Goal: Task Accomplishment & Management: Manage account settings

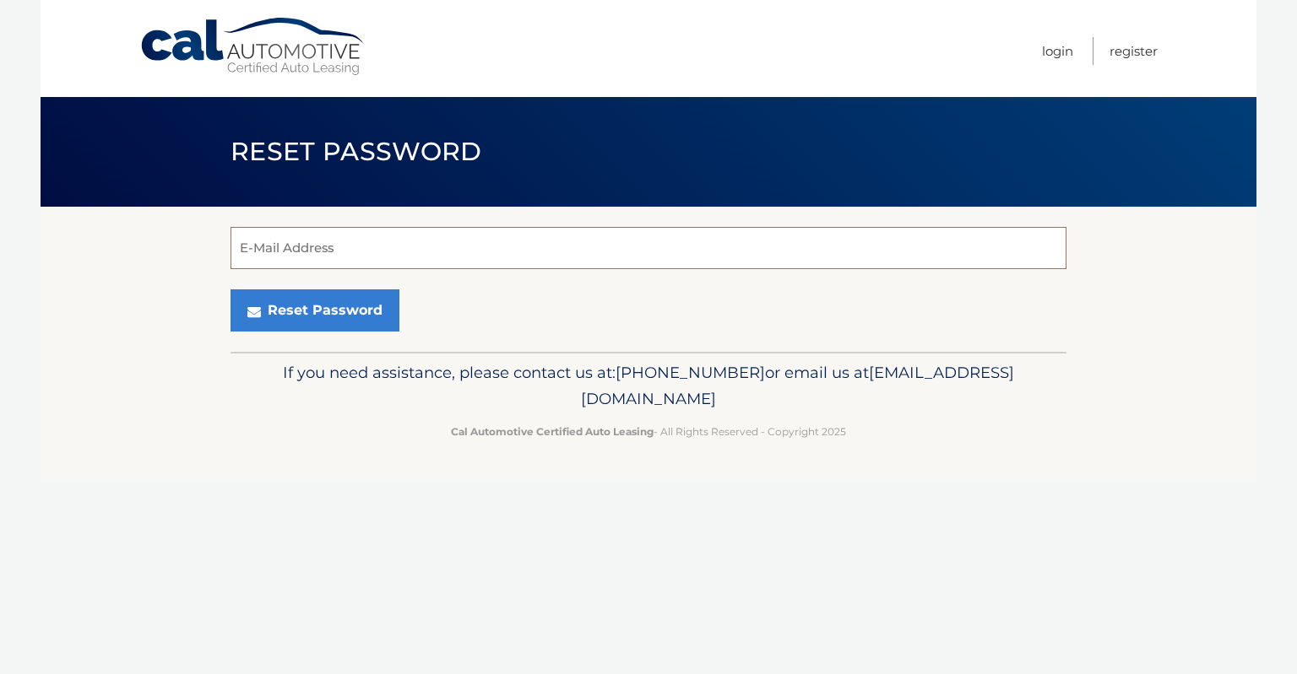
drag, startPoint x: 391, startPoint y: 267, endPoint x: 384, endPoint y: 261, distance: 9.0
click at [384, 261] on input "E-Mail Address" at bounding box center [648, 248] width 836 height 42
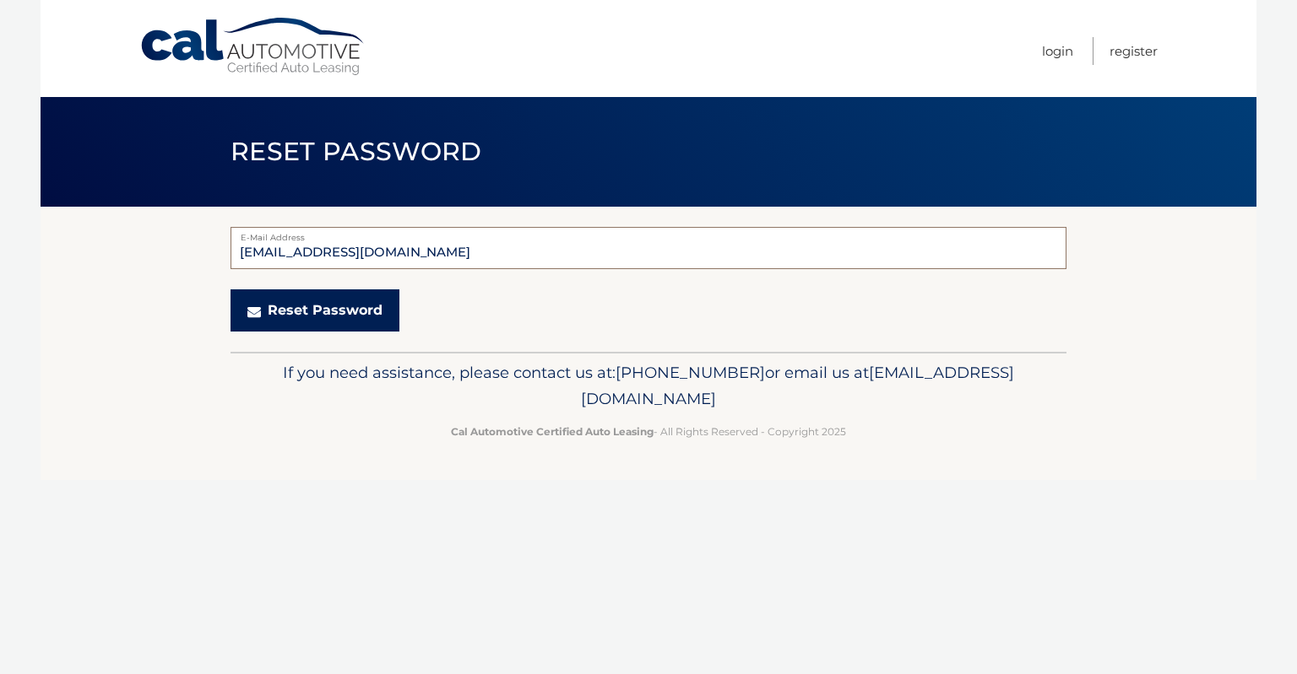
type input "ivemiz142@gmail.com"
click at [338, 316] on button "Reset Password" at bounding box center [314, 311] width 169 height 42
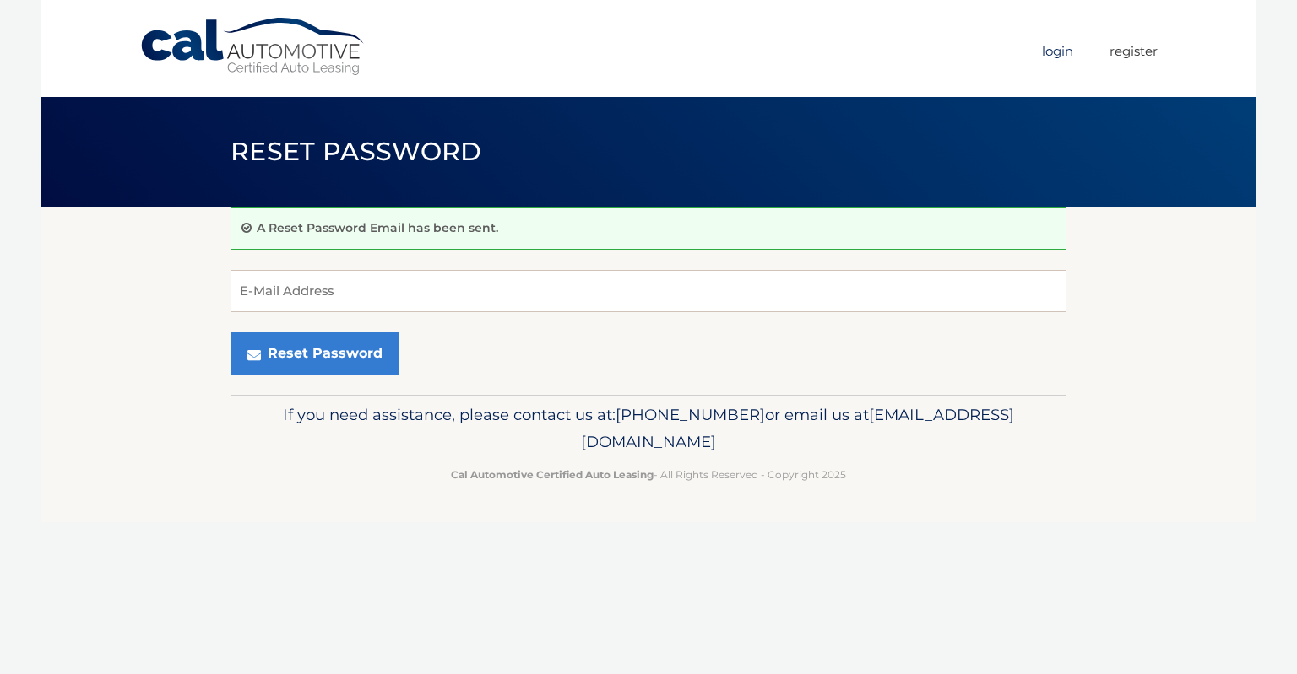
click at [1056, 49] on link "Login" at bounding box center [1057, 51] width 31 height 28
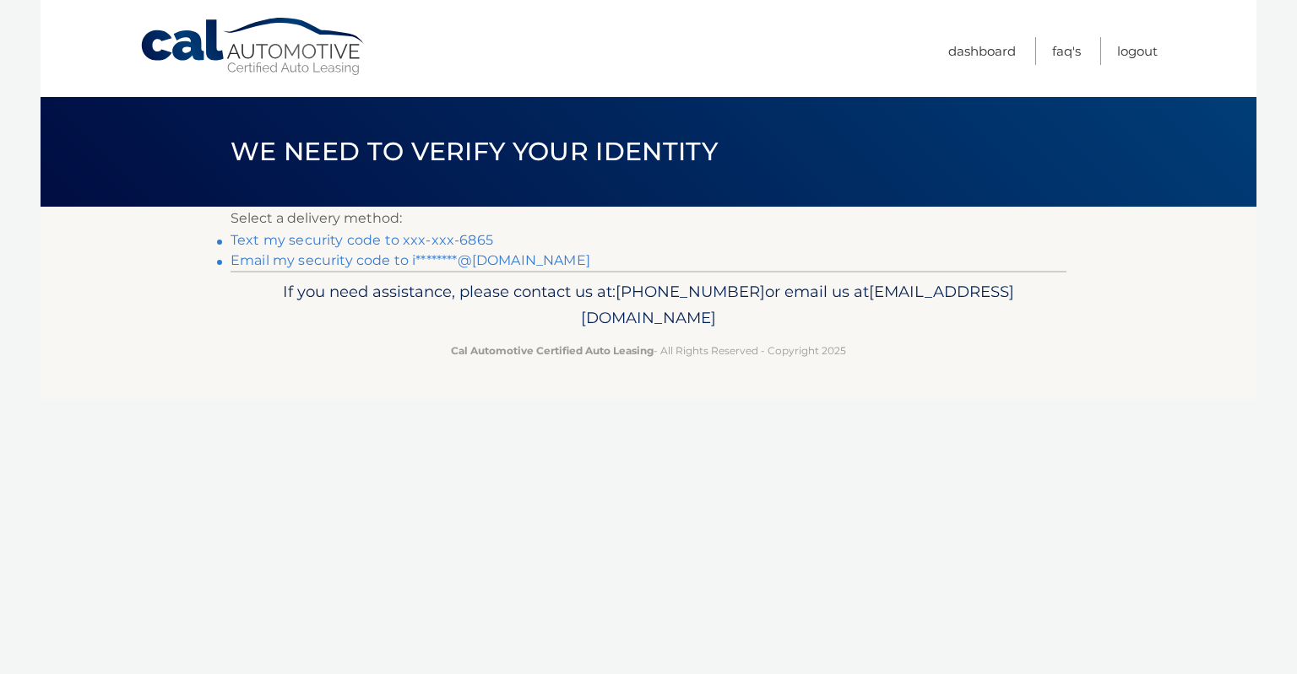
click at [441, 241] on link "Text my security code to xxx-xxx-6865" at bounding box center [361, 240] width 263 height 16
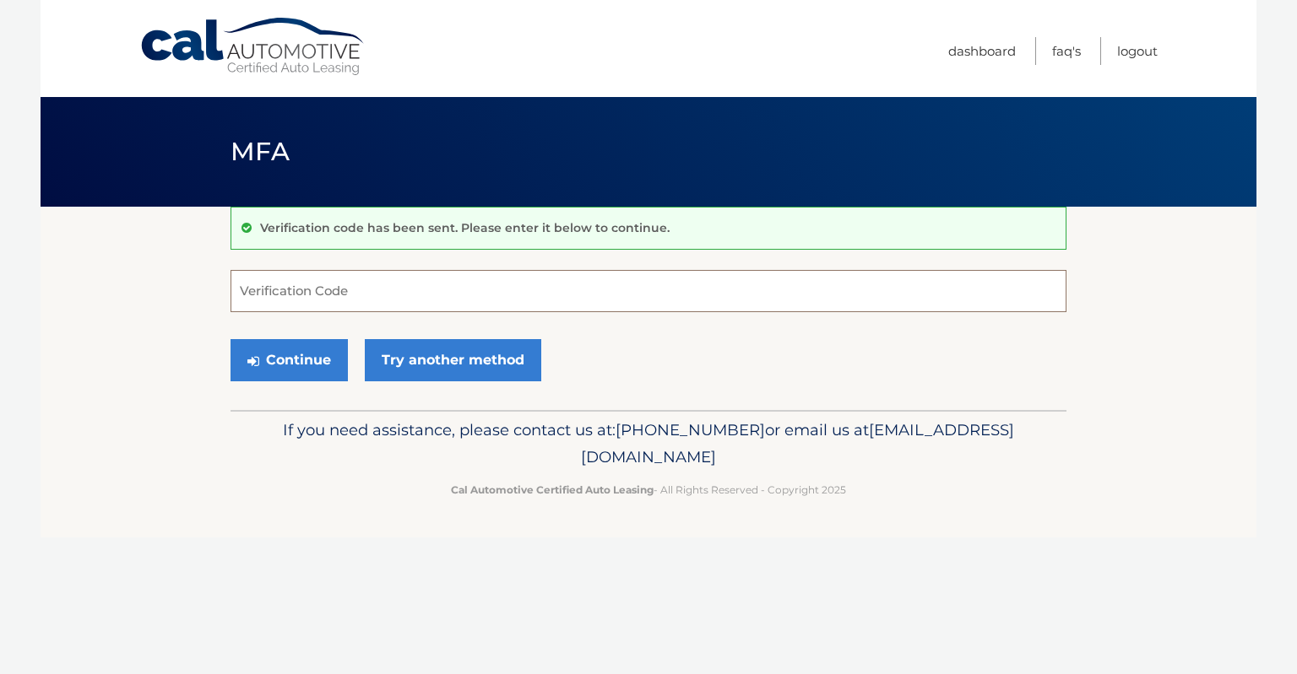
click at [338, 284] on input "Verification Code" at bounding box center [648, 291] width 836 height 42
type input "454498"
click at [272, 357] on button "Continue" at bounding box center [288, 360] width 117 height 42
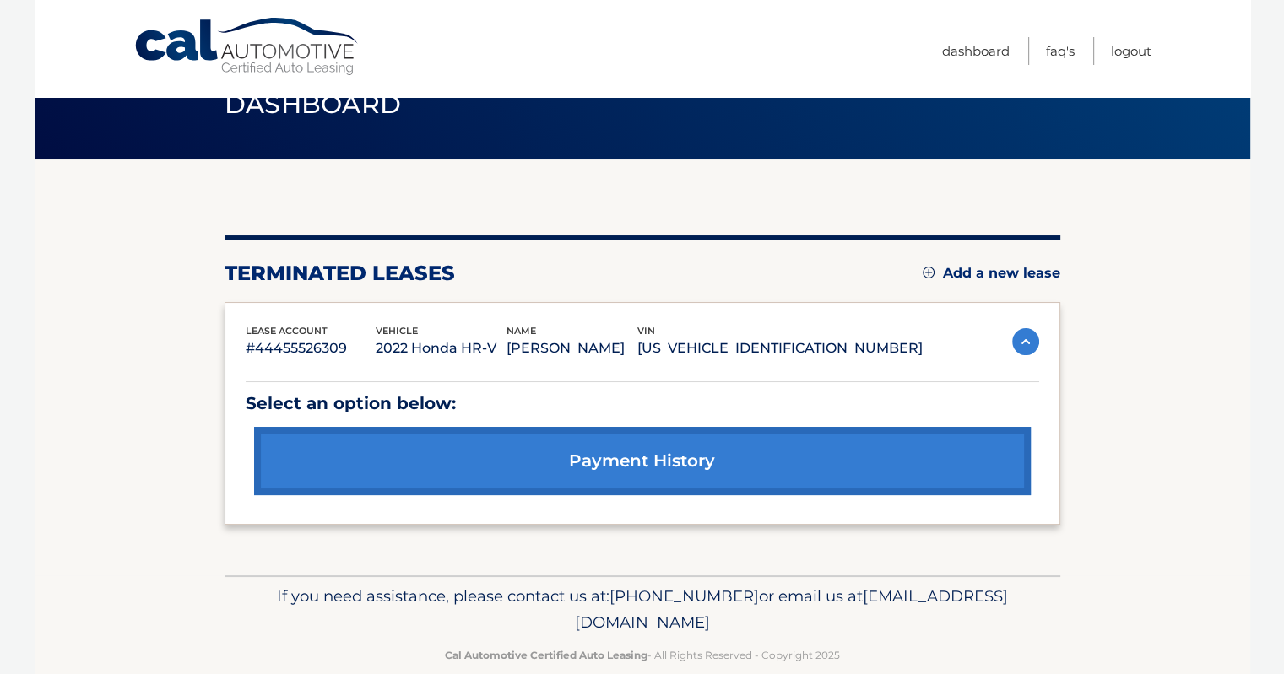
scroll to position [74, 0]
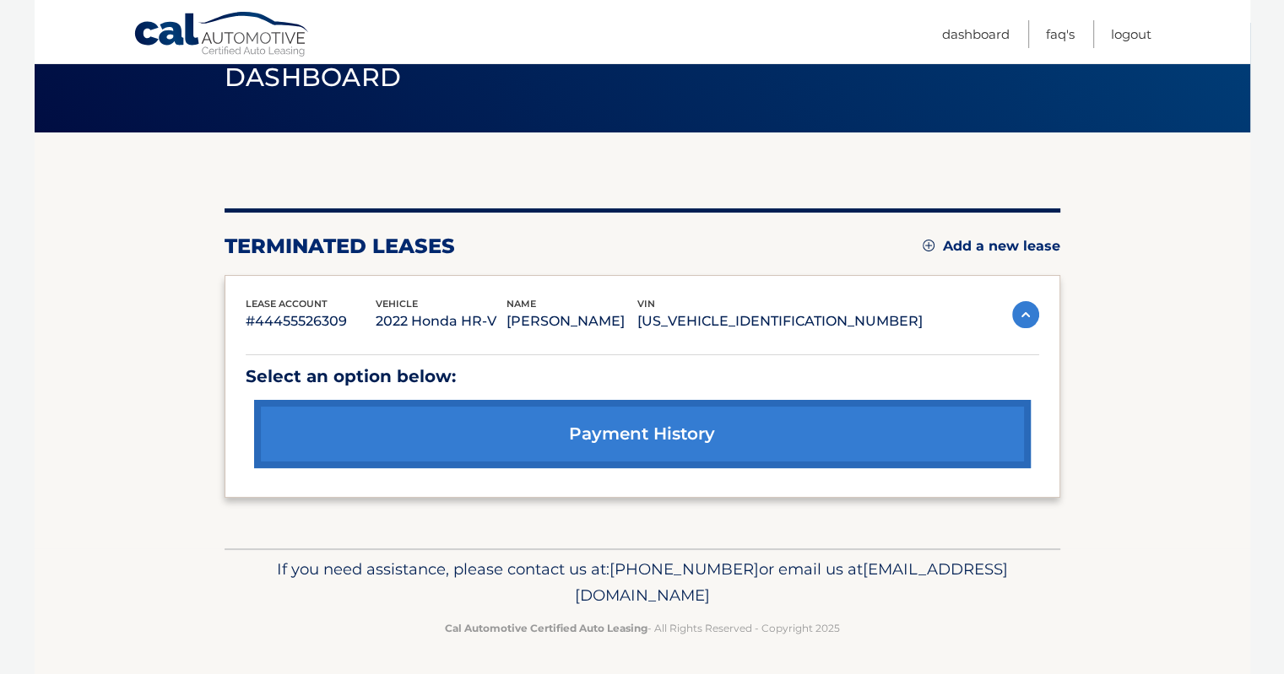
click at [925, 246] on img at bounding box center [929, 246] width 12 height 12
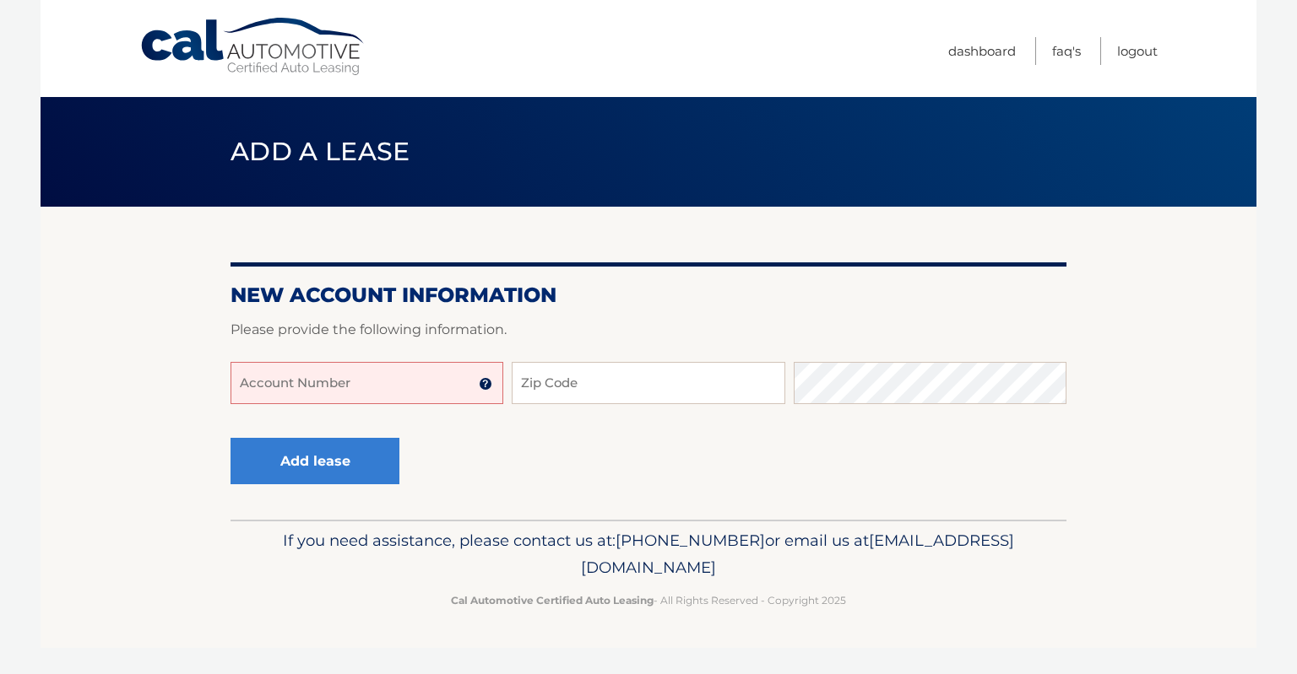
click at [273, 389] on input "Account Number" at bounding box center [366, 383] width 273 height 42
type input "44455971514"
click at [544, 388] on input "Zip Code" at bounding box center [648, 383] width 273 height 42
type input "07006"
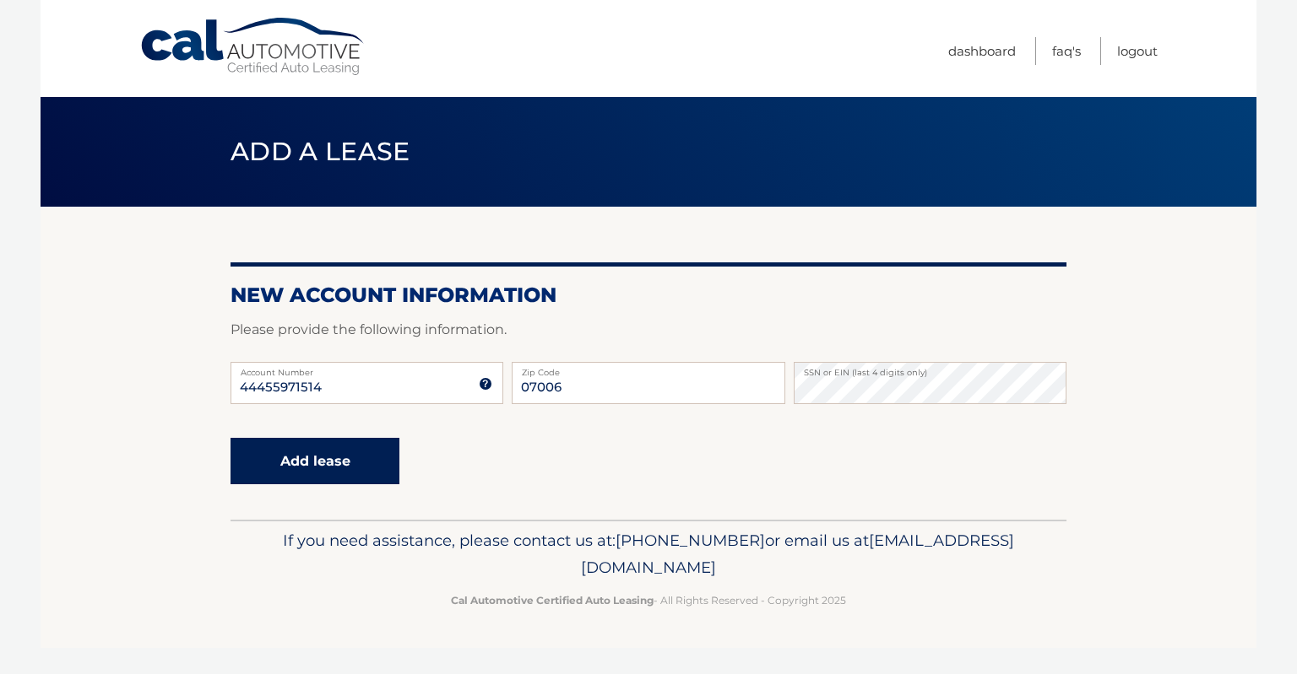
click at [290, 458] on button "Add lease" at bounding box center [314, 461] width 169 height 46
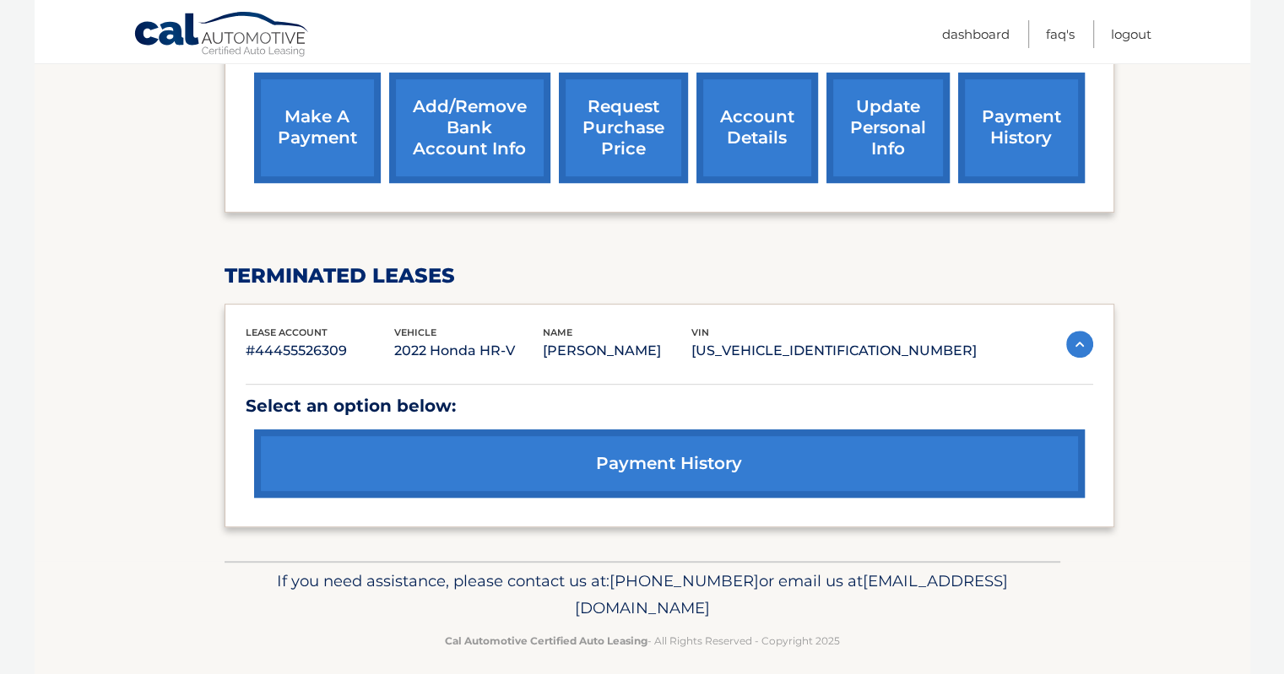
scroll to position [705, 0]
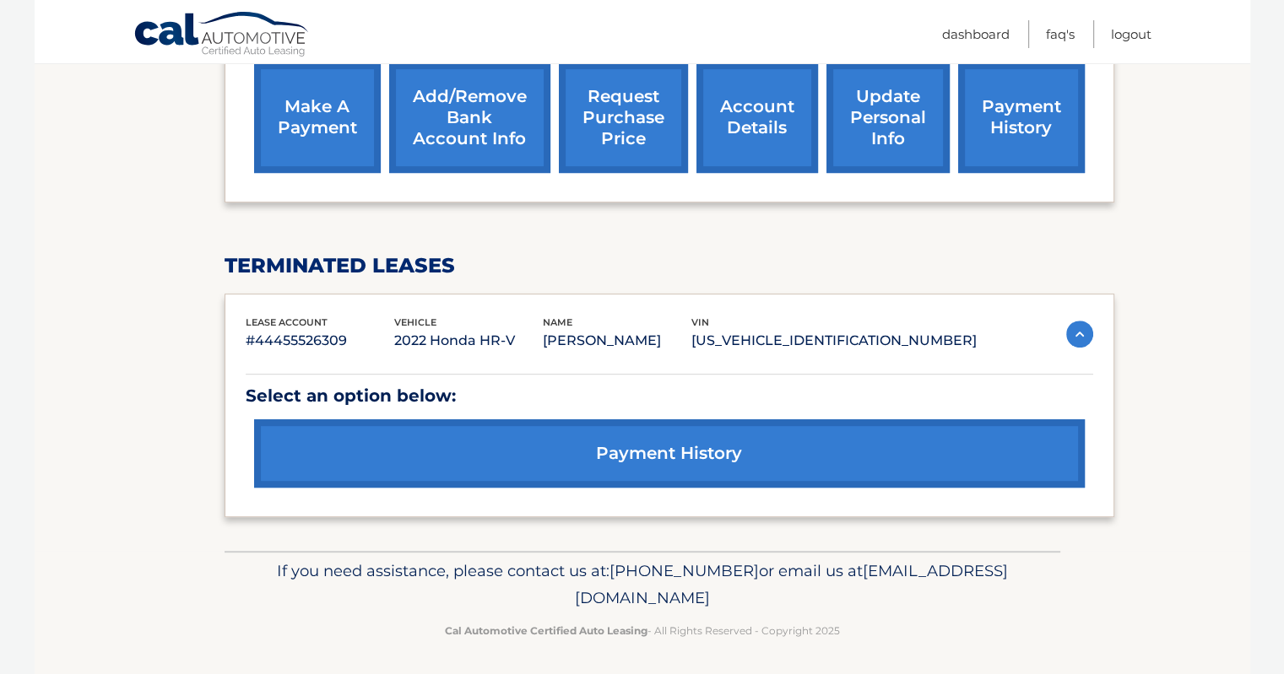
click at [692, 456] on link "payment history" at bounding box center [669, 454] width 831 height 68
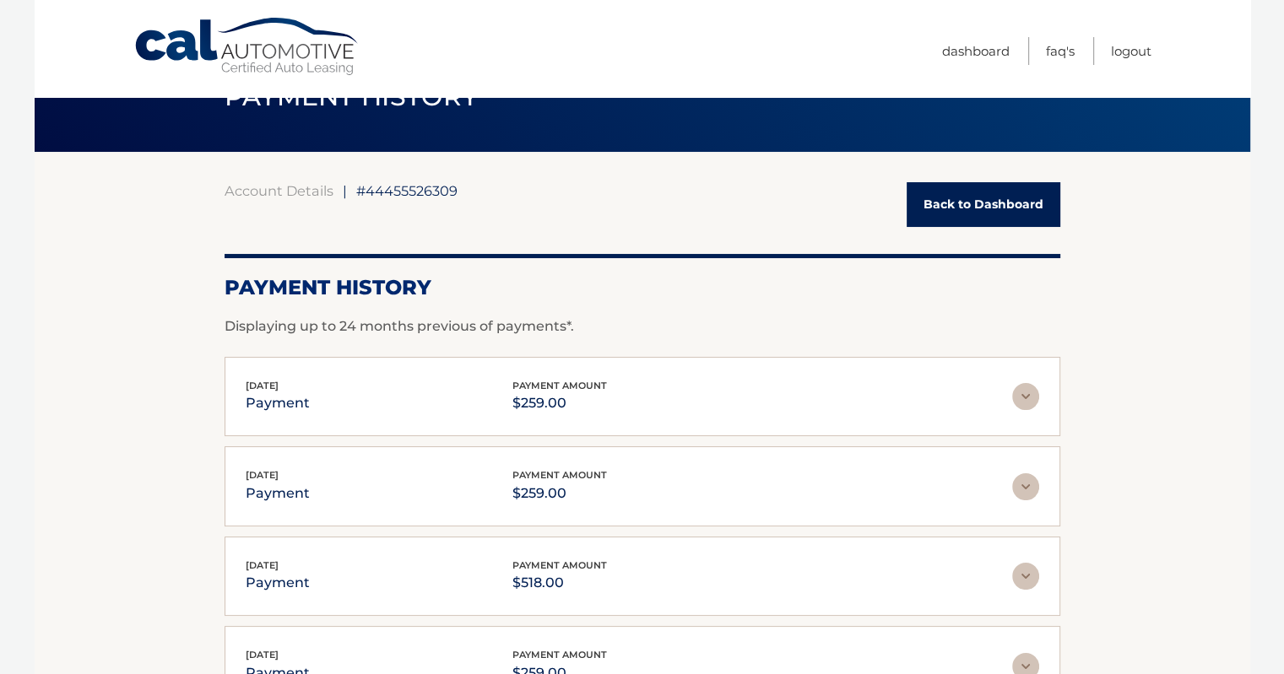
scroll to position [8, 0]
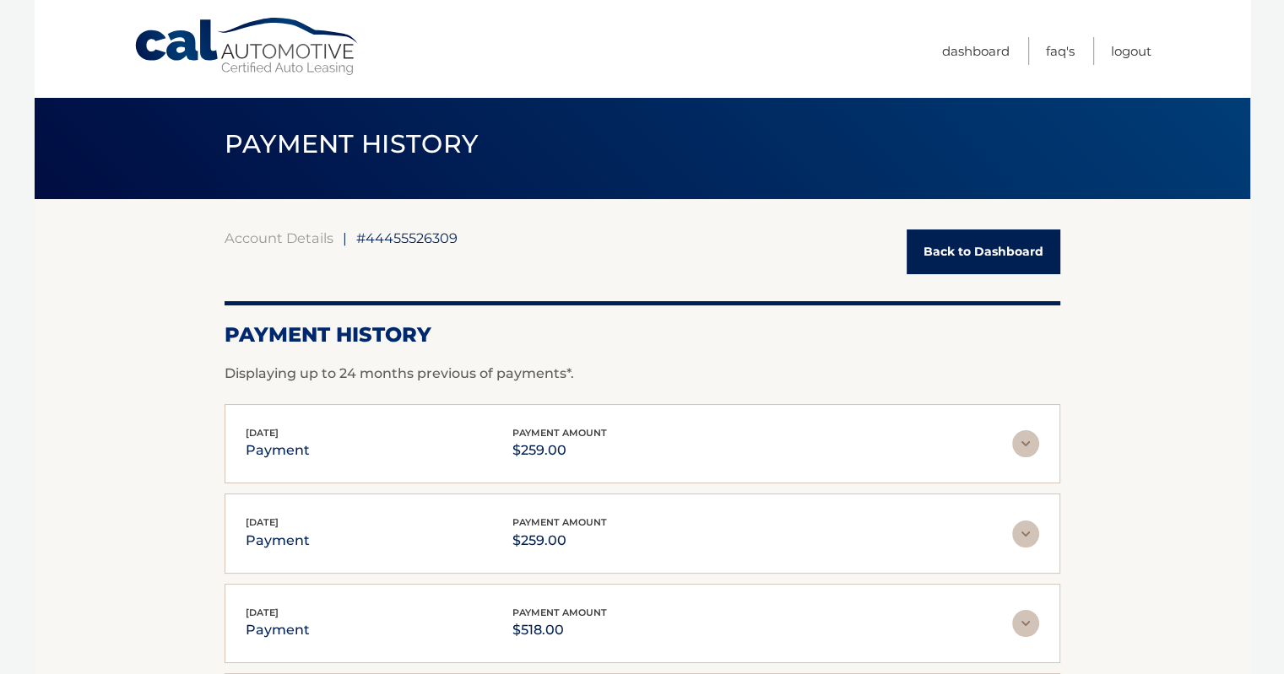
click at [969, 248] on link "Back to Dashboard" at bounding box center [984, 252] width 154 height 45
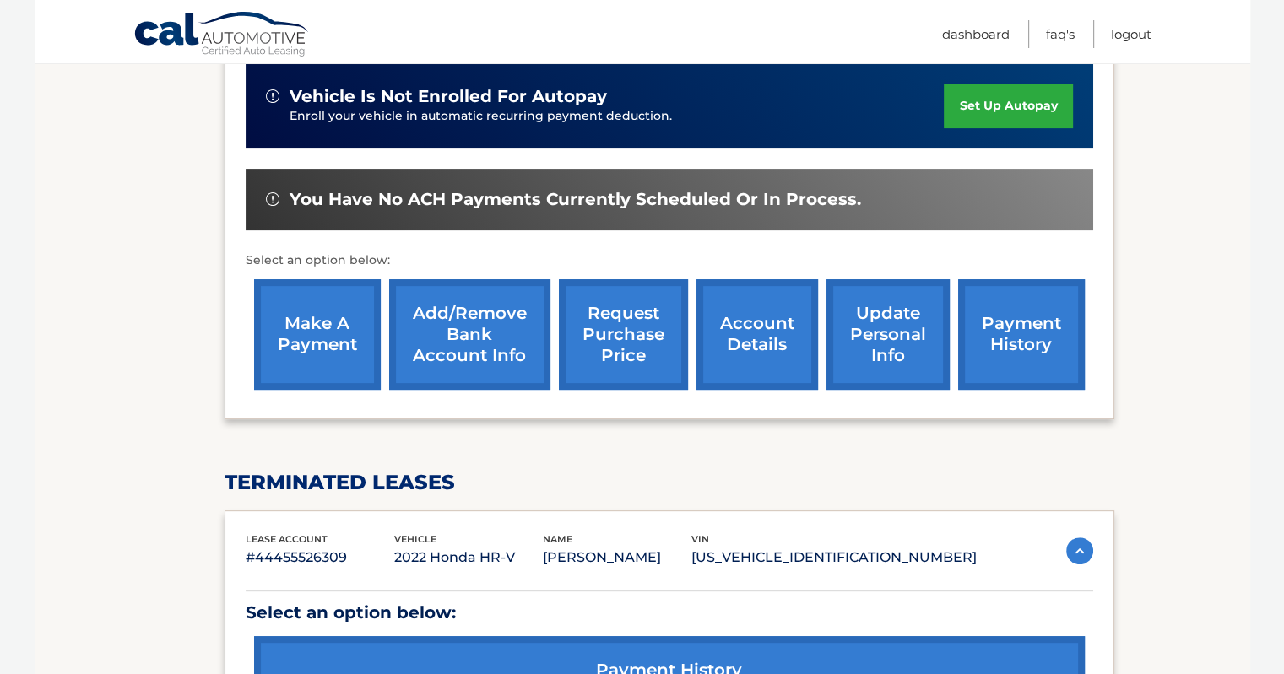
scroll to position [591, 0]
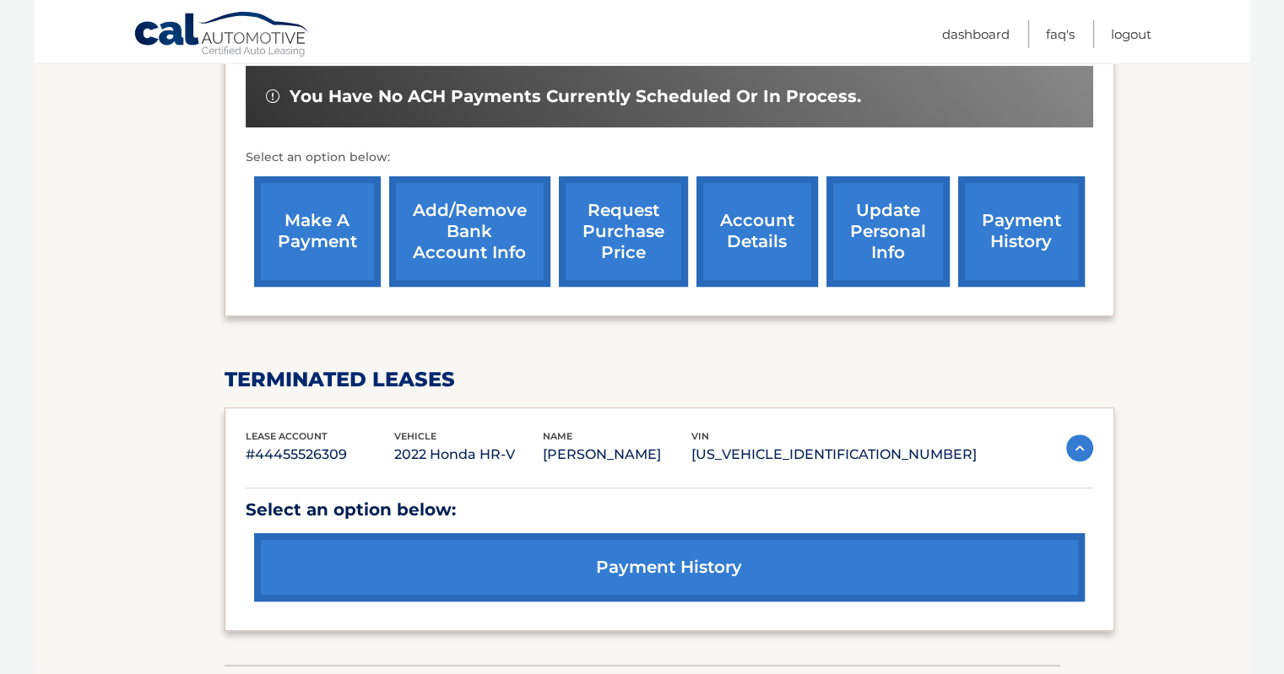
click at [1076, 439] on img at bounding box center [1079, 448] width 27 height 27
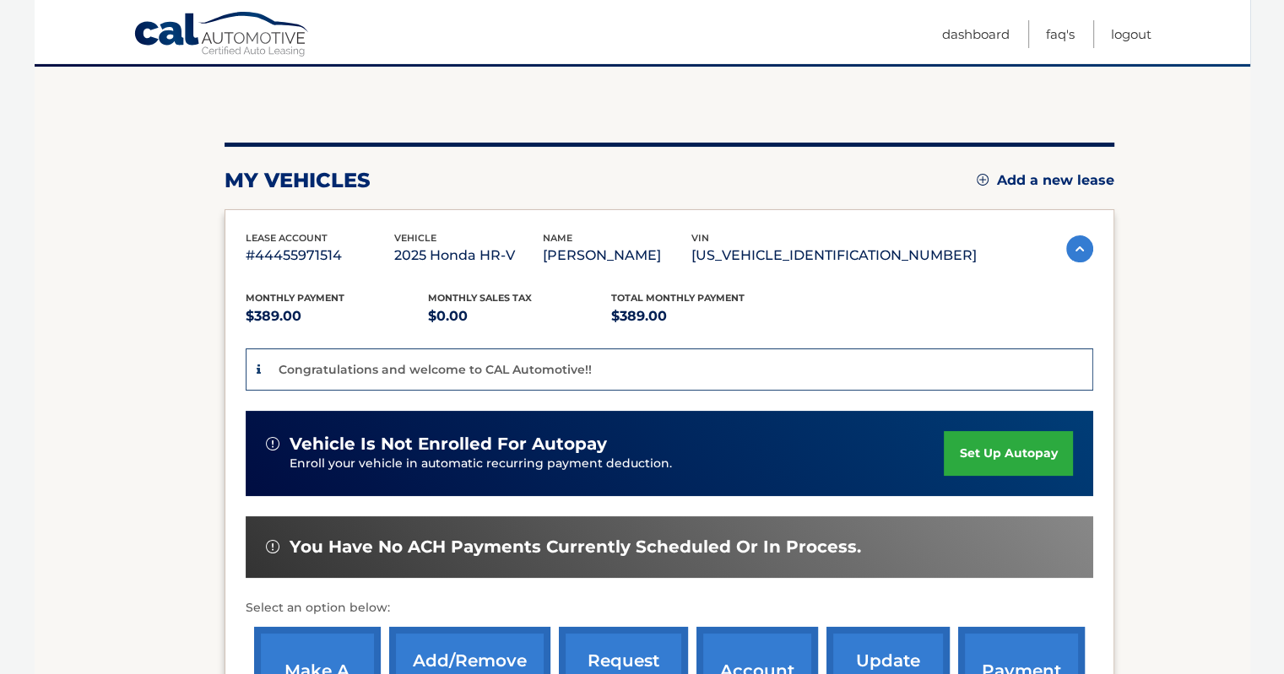
scroll to position [0, 0]
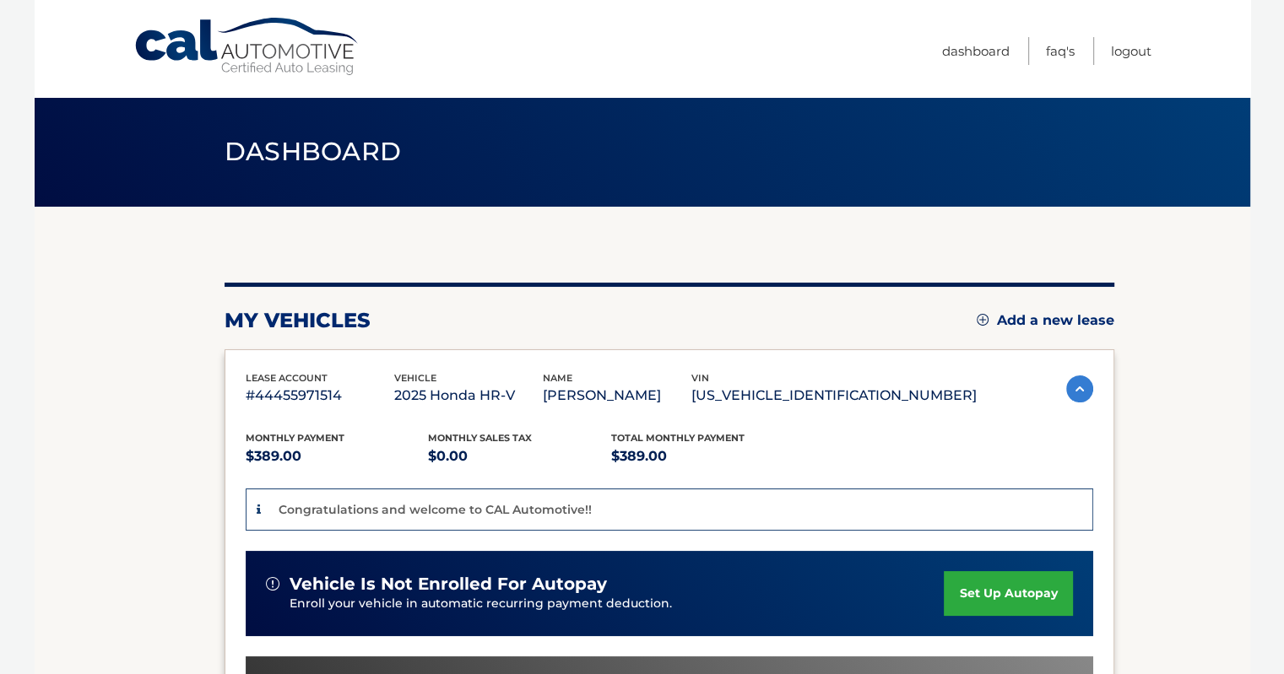
click at [1074, 393] on img at bounding box center [1079, 389] width 27 height 27
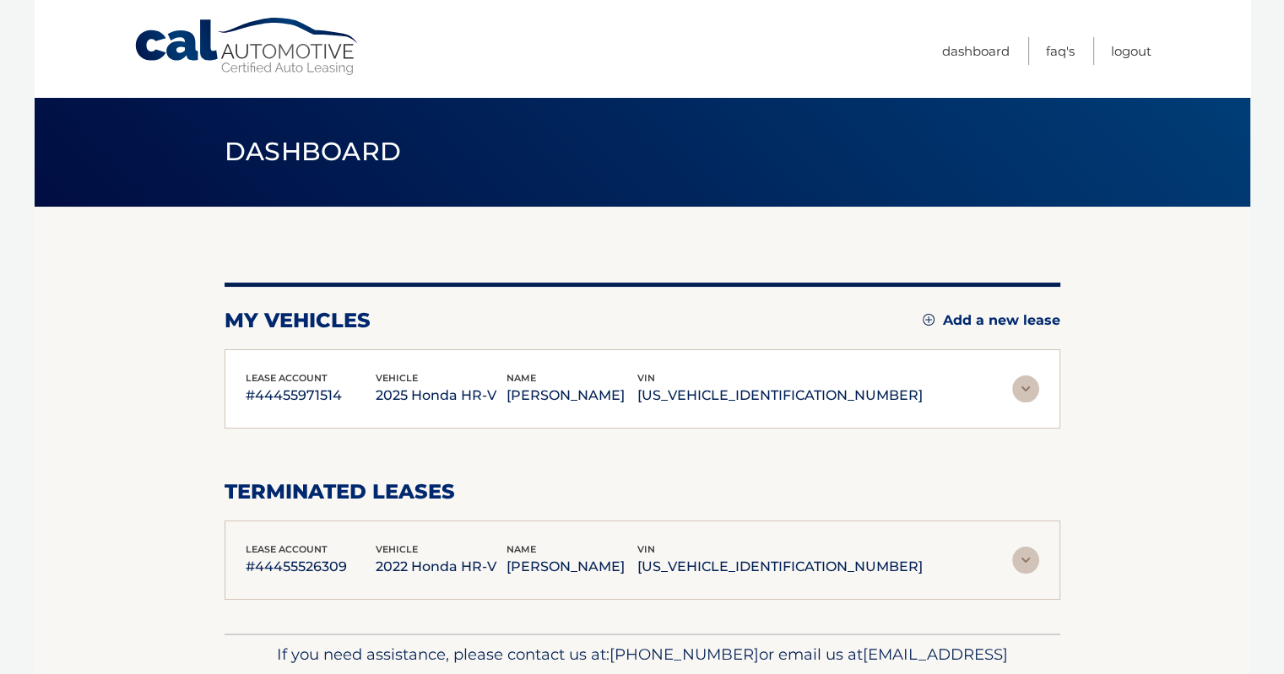
click at [1029, 385] on img at bounding box center [1025, 389] width 27 height 27
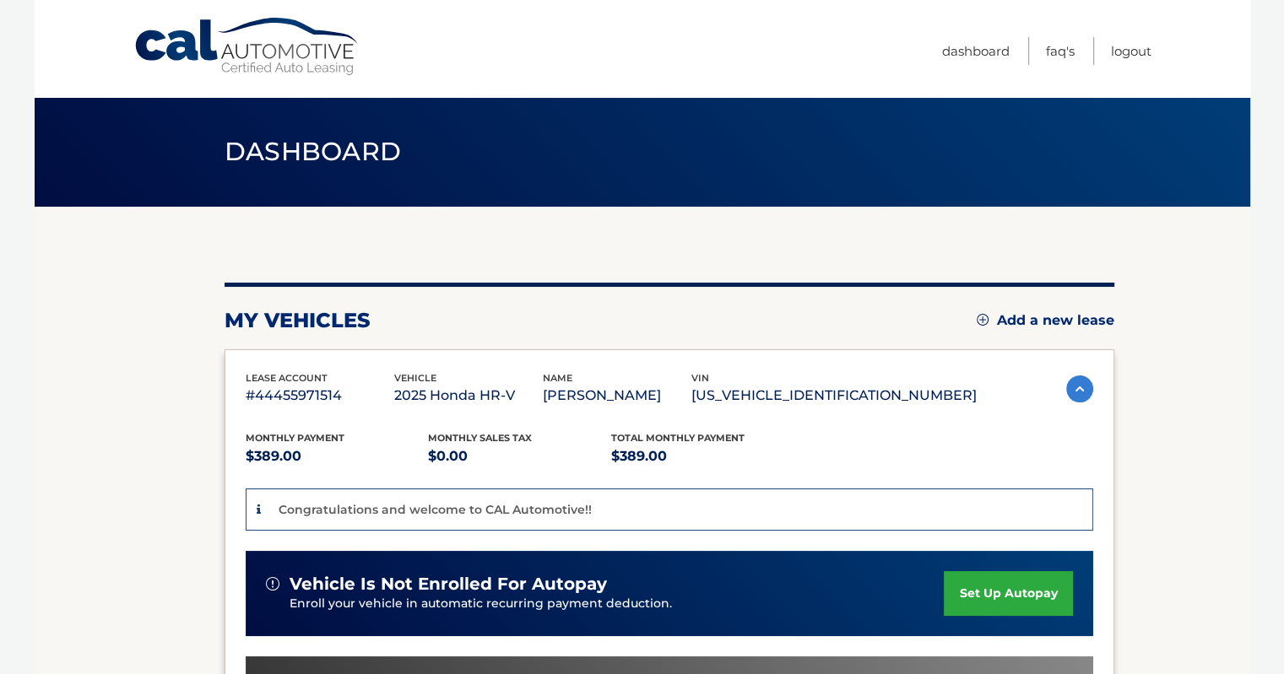
scroll to position [169, 0]
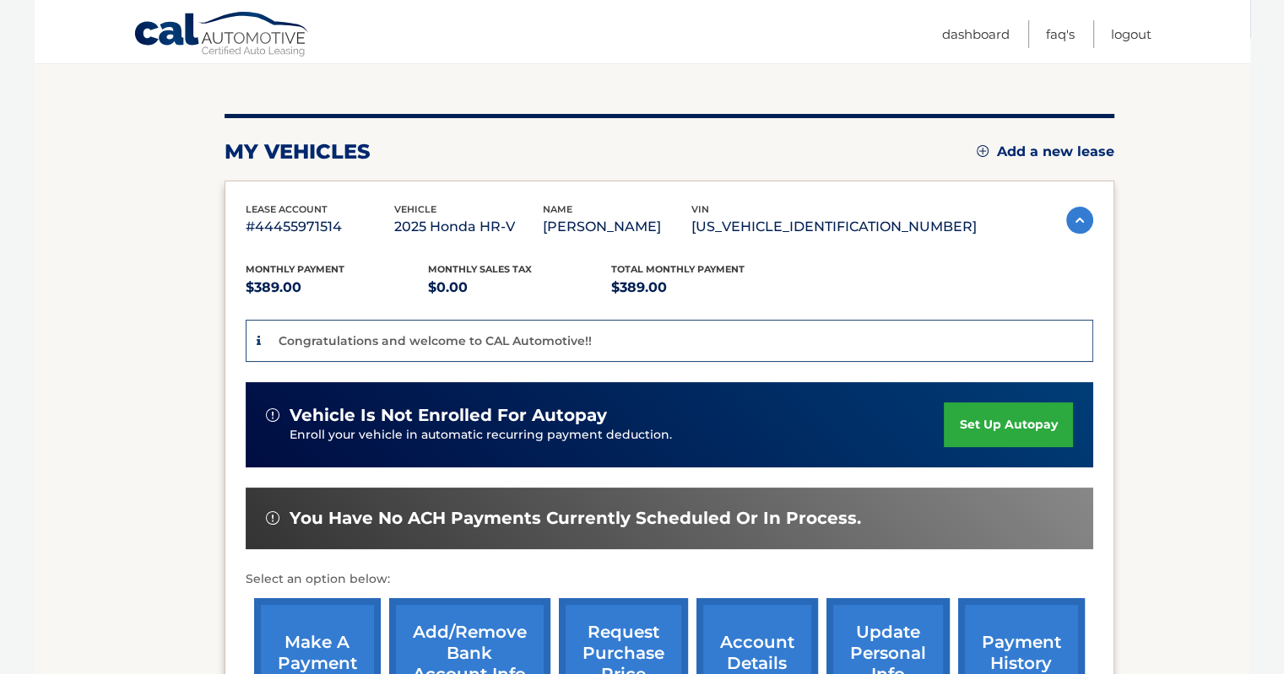
click at [750, 516] on span "You have no ACH payments currently scheduled or in process." at bounding box center [575, 518] width 571 height 21
click at [273, 517] on img at bounding box center [273, 519] width 14 height 14
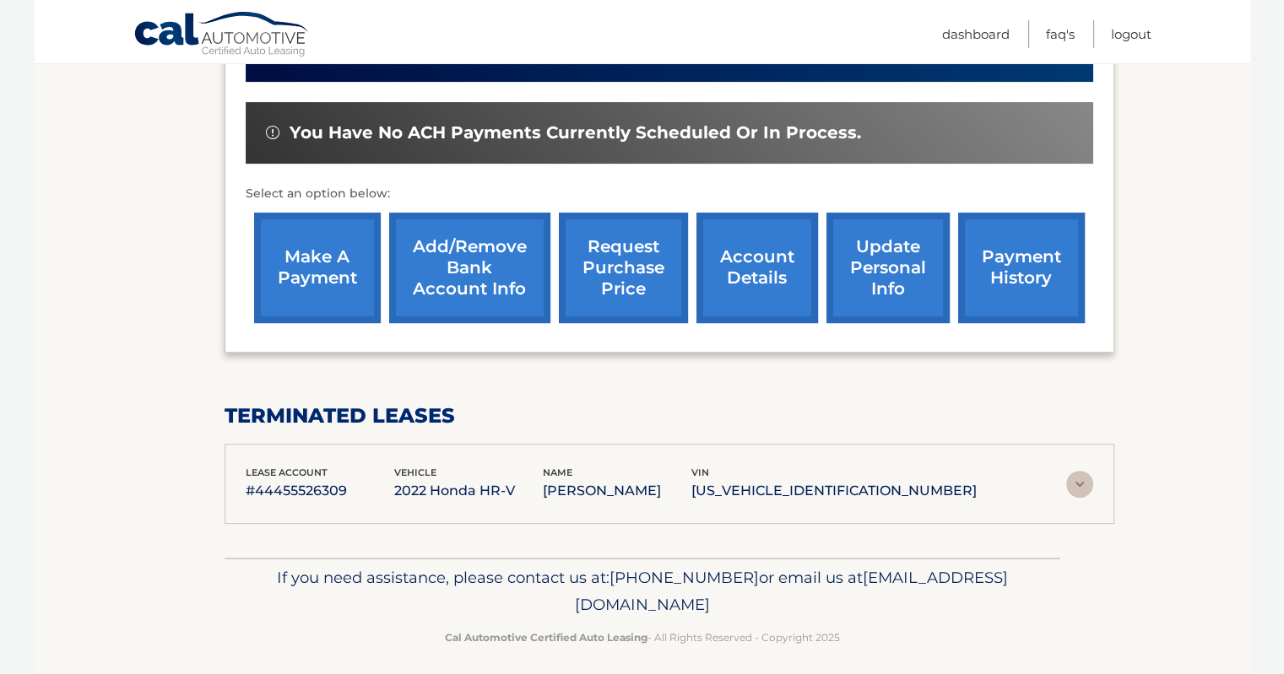
scroll to position [562, 0]
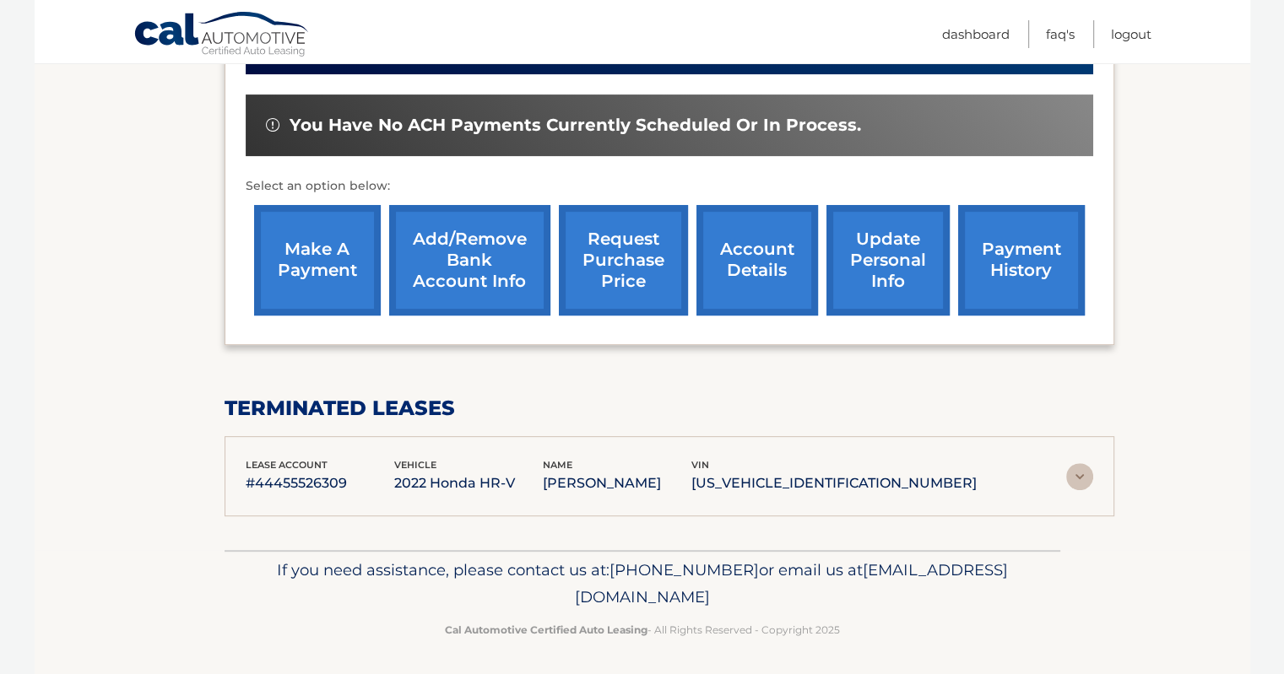
click at [1015, 269] on link "payment history" at bounding box center [1021, 260] width 127 height 111
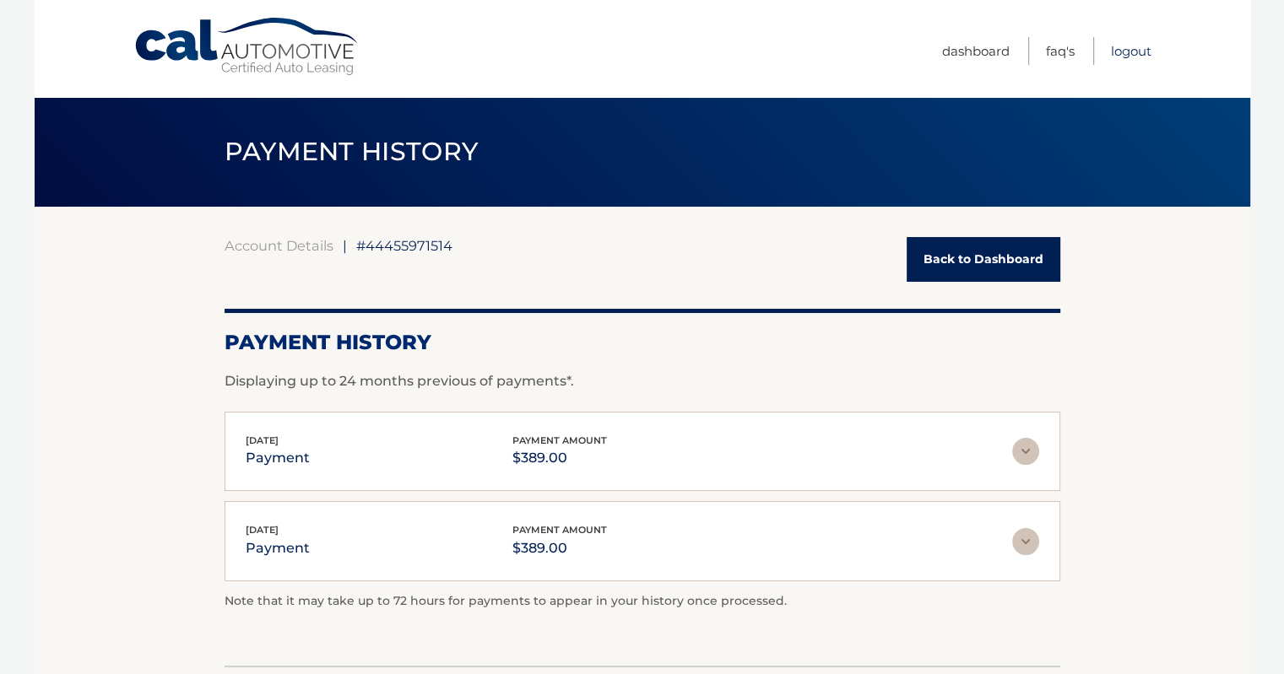
click at [1128, 45] on link "Logout" at bounding box center [1131, 51] width 41 height 28
